Goal: Download file/media

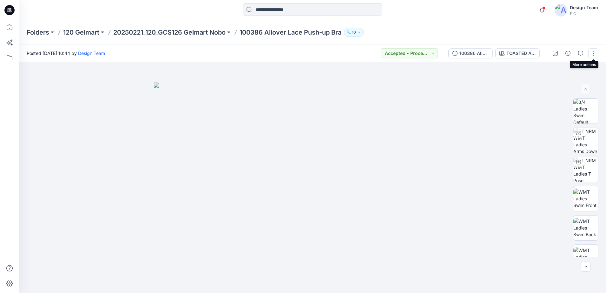
click at [591, 52] on button "button" at bounding box center [593, 53] width 10 height 10
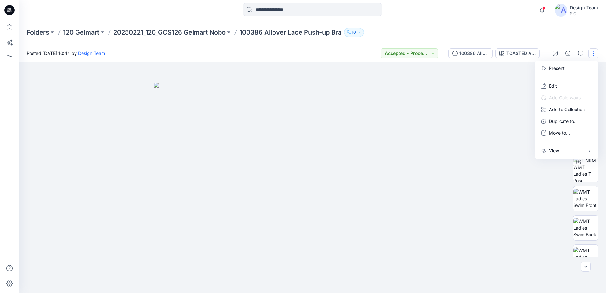
click at [506, 106] on div at bounding box center [312, 177] width 587 height 231
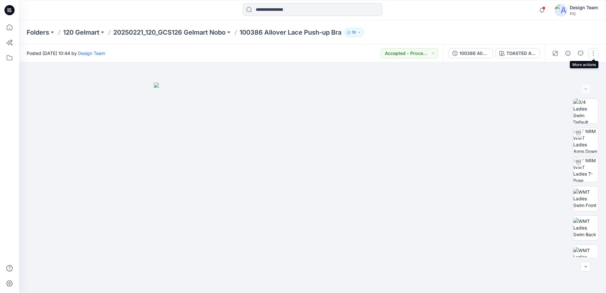
click at [594, 55] on button "button" at bounding box center [593, 53] width 10 height 10
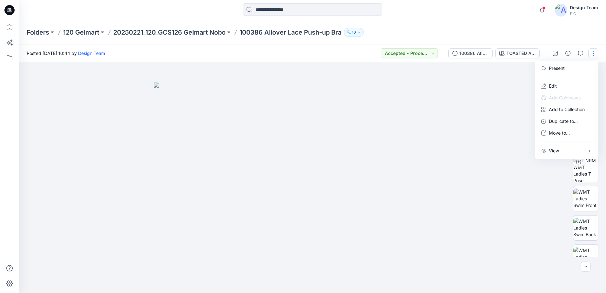
click at [457, 135] on img at bounding box center [312, 188] width 317 height 211
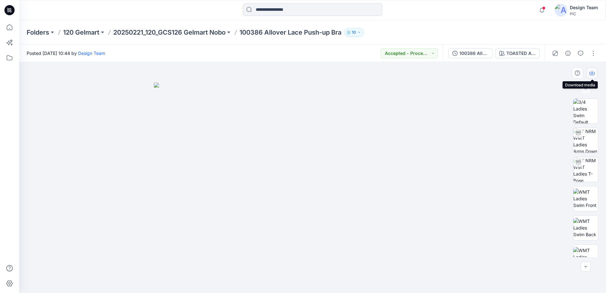
click at [591, 72] on icon "button" at bounding box center [592, 72] width 5 height 5
click at [542, 77] on div at bounding box center [312, 177] width 587 height 231
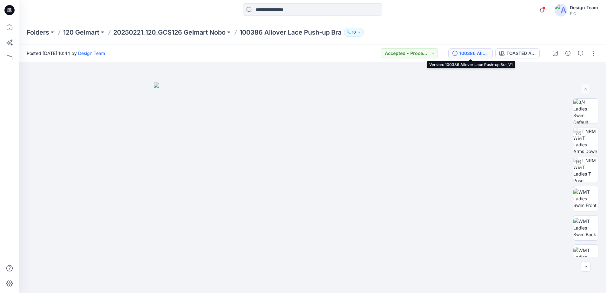
click at [468, 56] on div "100386 Allover Lace Push-up Bra_V1" at bounding box center [474, 53] width 29 height 7
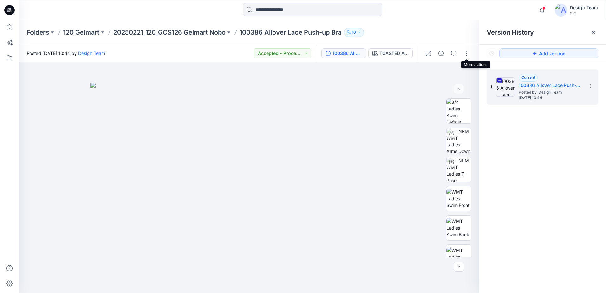
click at [468, 56] on button "button" at bounding box center [466, 53] width 10 height 10
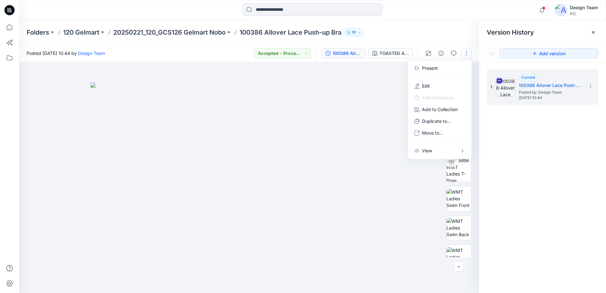
click at [368, 80] on div at bounding box center [249, 177] width 460 height 231
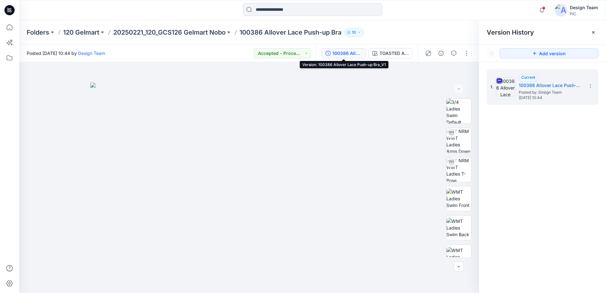
click at [354, 53] on div "100386 Allover Lace Push-up Bra_V1" at bounding box center [347, 53] width 29 height 7
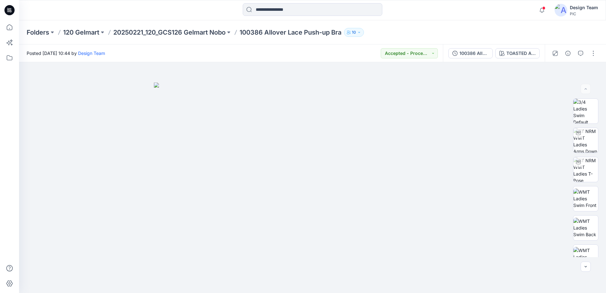
click at [10, 13] on icon at bounding box center [9, 10] width 10 height 10
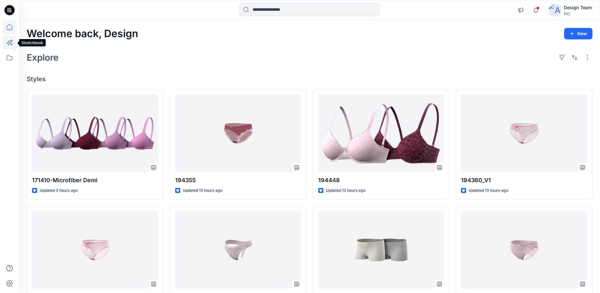
click at [13, 44] on icon at bounding box center [10, 43] width 14 height 14
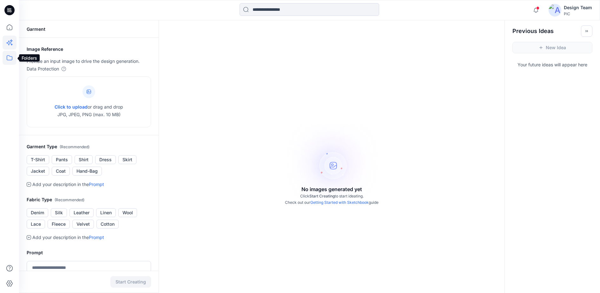
click at [10, 54] on icon at bounding box center [10, 58] width 14 height 14
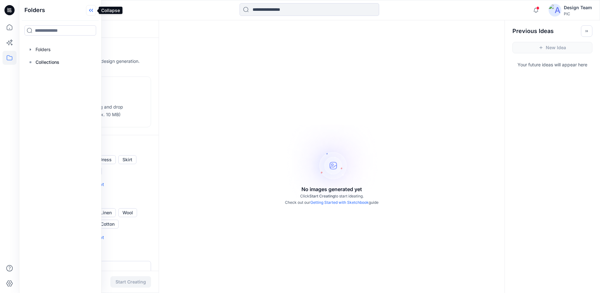
click at [93, 12] on icon at bounding box center [91, 10] width 10 height 10
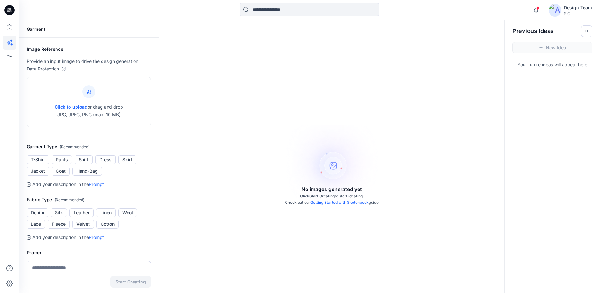
click at [15, 12] on div at bounding box center [9, 10] width 20 height 20
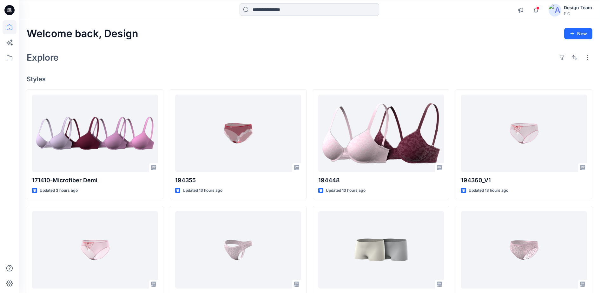
click at [260, 12] on input at bounding box center [310, 9] width 140 height 13
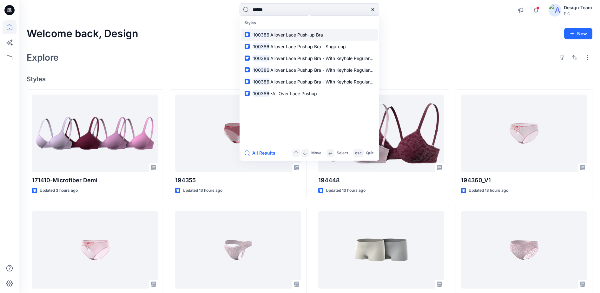
type input "******"
click at [274, 37] on span "Allover Lace Push-up Bra" at bounding box center [296, 34] width 53 height 5
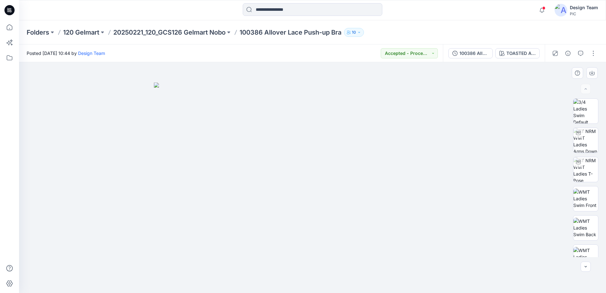
drag, startPoint x: 572, startPoint y: 0, endPoint x: 413, endPoint y: 82, distance: 178.3
click at [413, 82] on div at bounding box center [312, 177] width 587 height 231
click at [580, 57] on button "button" at bounding box center [581, 53] width 10 height 10
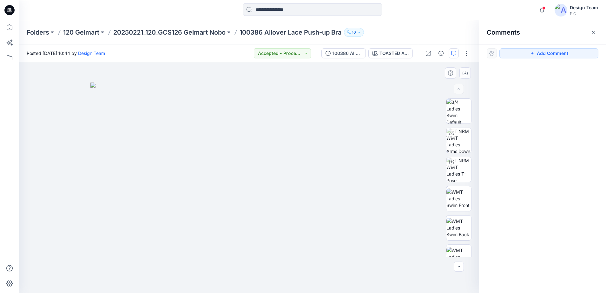
click at [401, 123] on img at bounding box center [248, 188] width 317 height 211
click at [454, 54] on icon "button" at bounding box center [453, 53] width 5 height 5
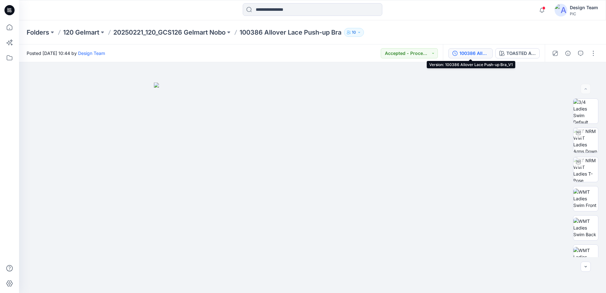
click at [473, 56] on div "100386 Allover Lace Push-up Bra_V1" at bounding box center [474, 53] width 29 height 7
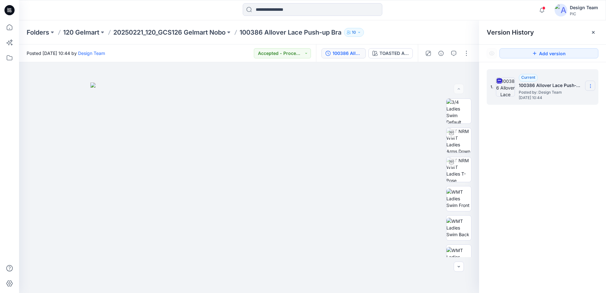
click at [592, 88] on icon at bounding box center [590, 85] width 5 height 5
click at [575, 99] on span "Download Source BW File" at bounding box center [558, 99] width 53 height 8
click at [420, 210] on div at bounding box center [249, 177] width 460 height 231
click at [589, 87] on icon at bounding box center [590, 85] width 5 height 5
click at [546, 154] on div "1. Current 100386 Allover Lace Push-up Bra_V1 Posted by: Design Team [DATE] 10:…" at bounding box center [542, 182] width 127 height 240
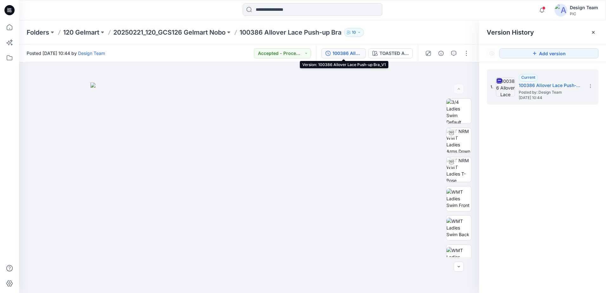
click at [344, 57] on button "100386 Allover Lace Push-up Bra_V1" at bounding box center [343, 53] width 44 height 10
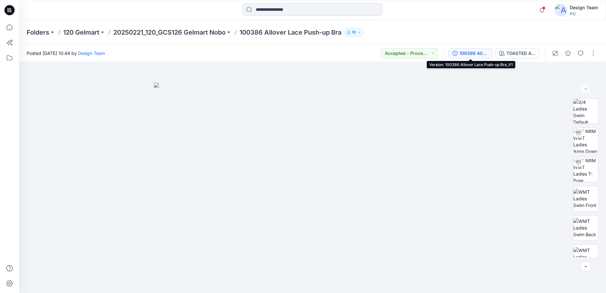
click at [471, 55] on div "100386 Allover Lace Push-up Bra_V1" at bounding box center [474, 53] width 29 height 7
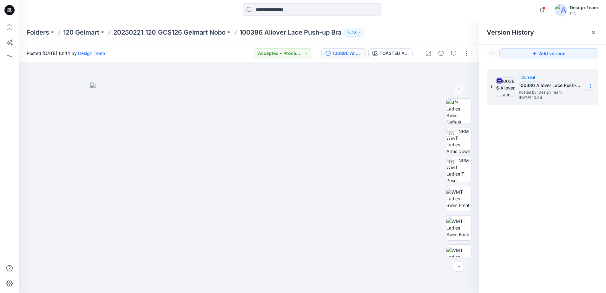
click at [591, 85] on icon at bounding box center [590, 85] width 5 height 5
click at [387, 81] on div at bounding box center [249, 177] width 460 height 231
